Goal: Task Accomplishment & Management: Manage account settings

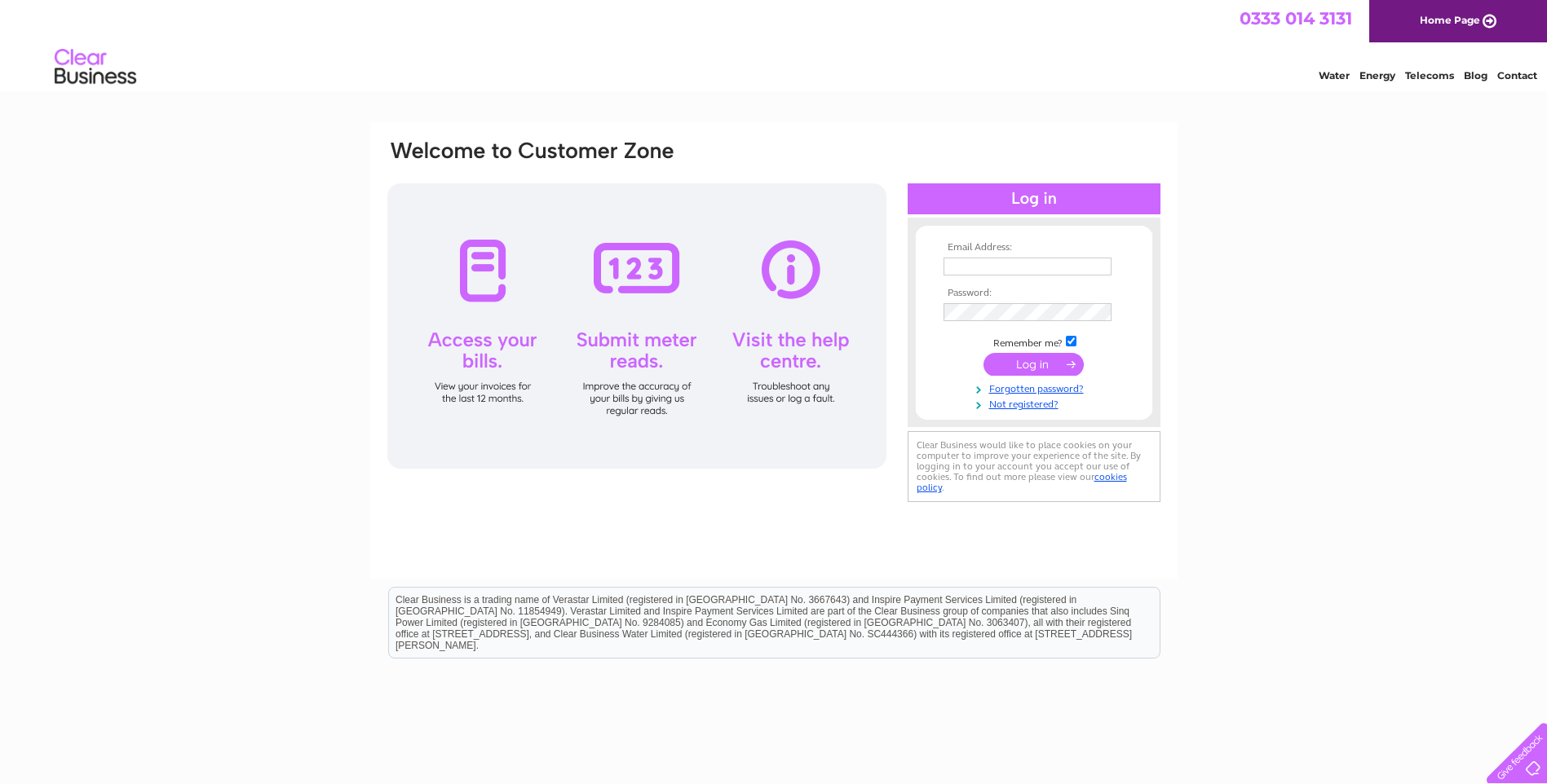
click at [997, 268] on input "text" at bounding box center [1027, 267] width 168 height 18
type input "tradestonexserive@btconnect.com"
click at [983, 355] on input "submit" at bounding box center [1033, 366] width 100 height 23
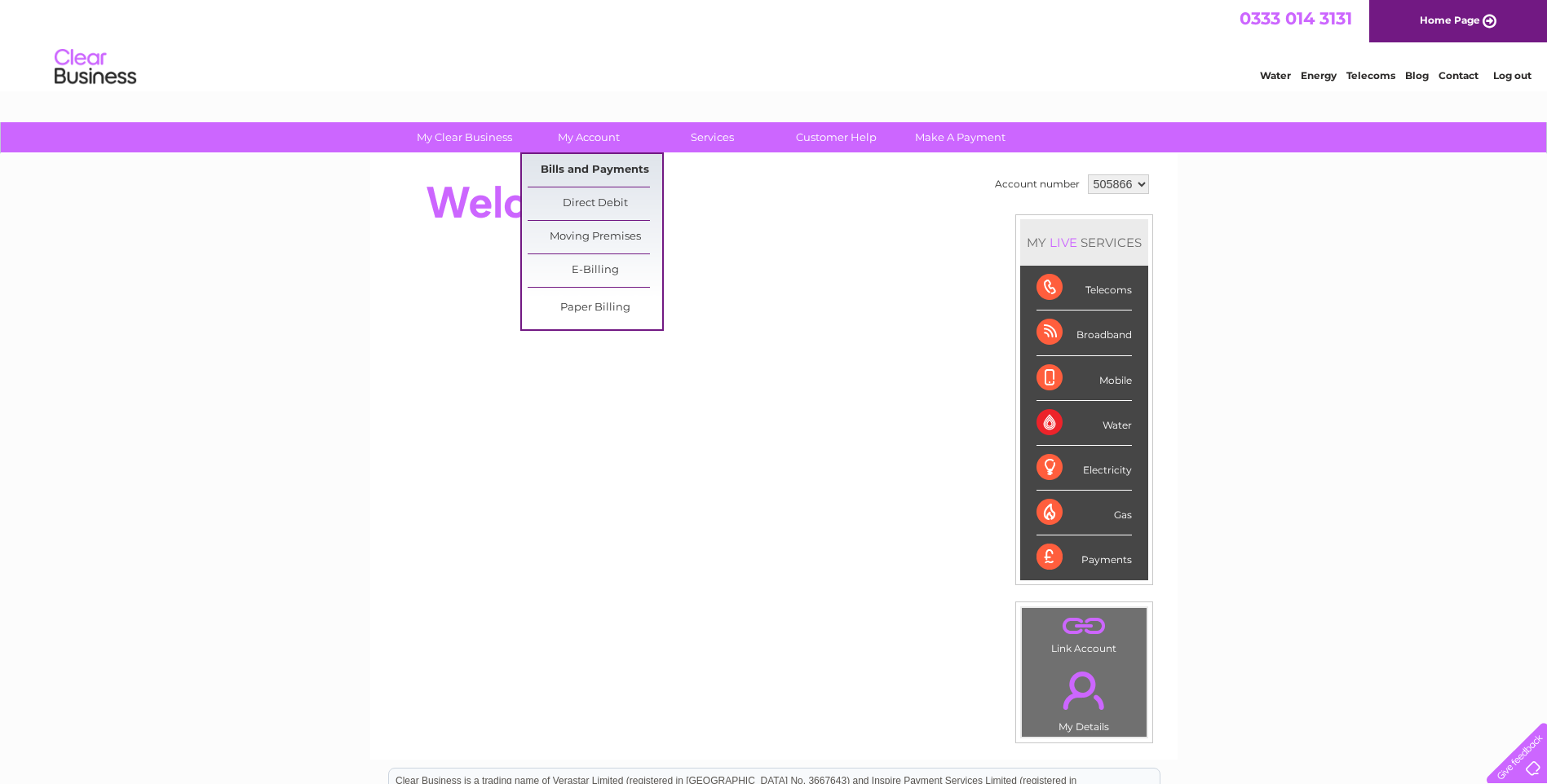
click at [580, 162] on link "Bills and Payments" at bounding box center [594, 170] width 134 height 33
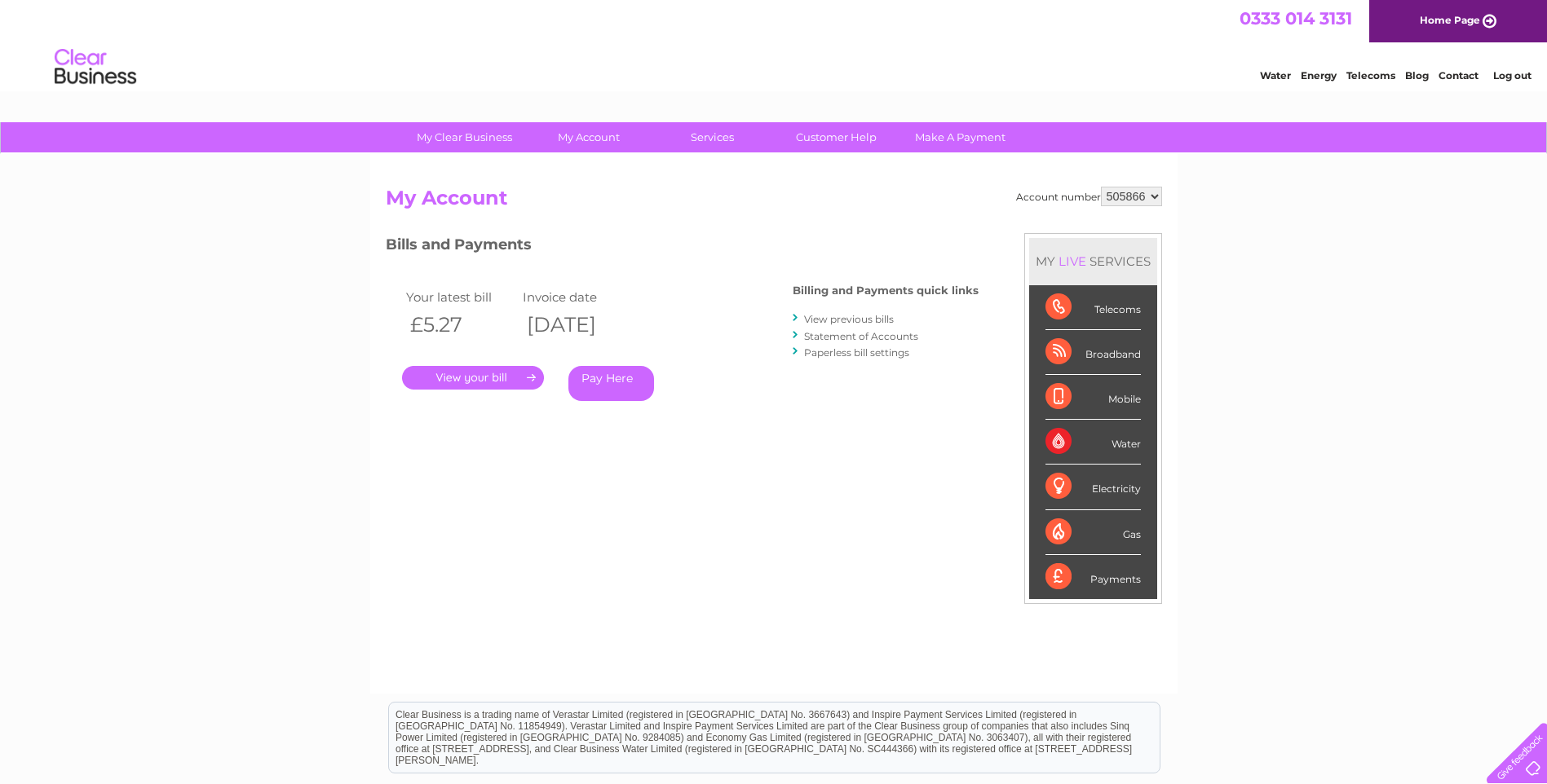
click at [488, 378] on link "." at bounding box center [473, 378] width 142 height 24
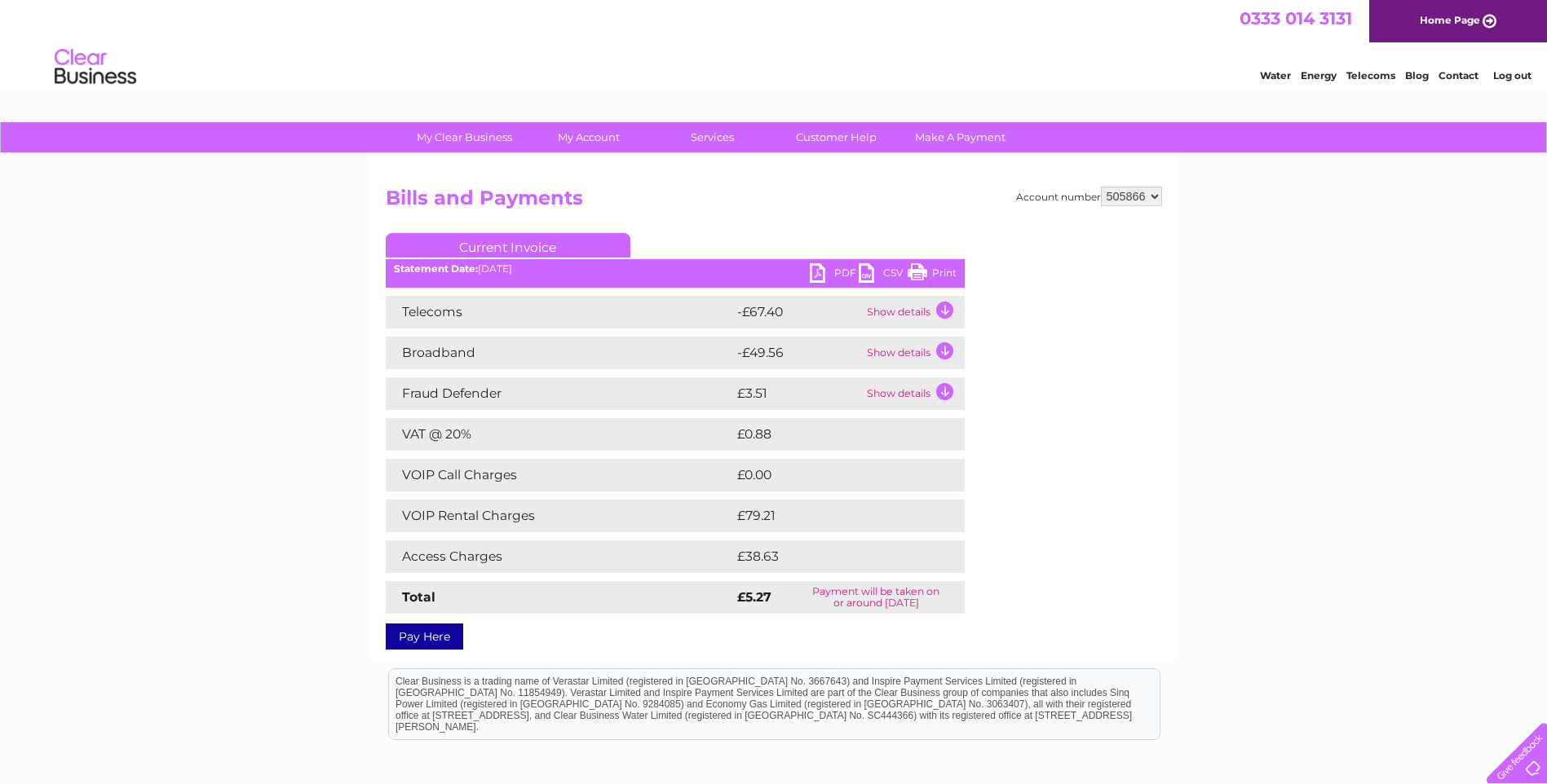
click at [827, 271] on link "PDF" at bounding box center [834, 275] width 49 height 24
